Goal: Check status: Check status

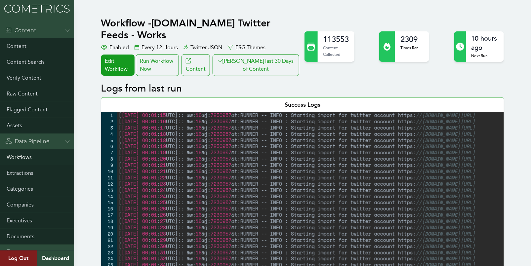
click at [11, 161] on link "Workflows" at bounding box center [37, 158] width 74 height 16
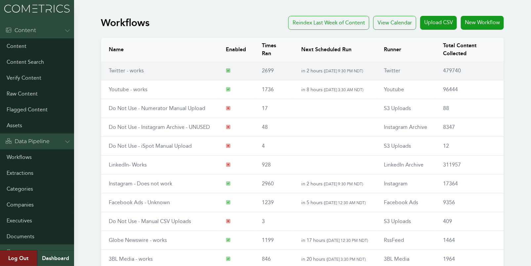
click at [125, 66] on td "Twitter - works" at bounding box center [159, 71] width 117 height 19
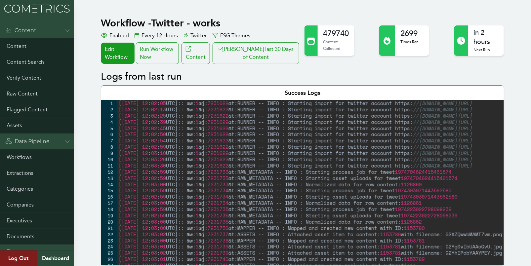
click at [244, 56] on button "[PERSON_NAME] last 30 Days of Content" at bounding box center [256, 53] width 87 height 22
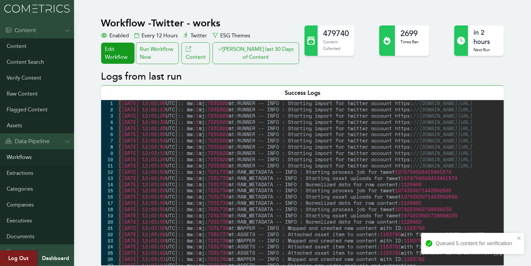
click at [20, 159] on link "Workflows" at bounding box center [37, 158] width 74 height 16
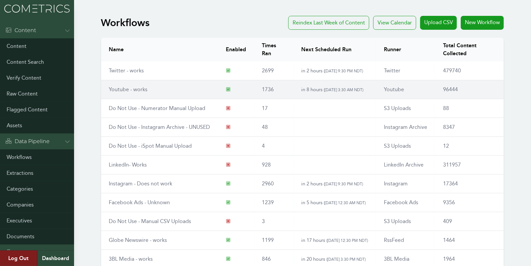
click at [118, 87] on link "Youtube - works" at bounding box center [128, 89] width 39 height 6
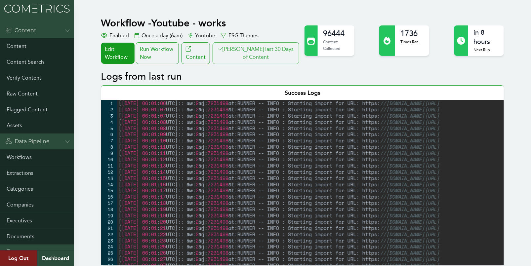
click at [267, 53] on button "[PERSON_NAME] last 30 Days of Content" at bounding box center [256, 53] width 87 height 22
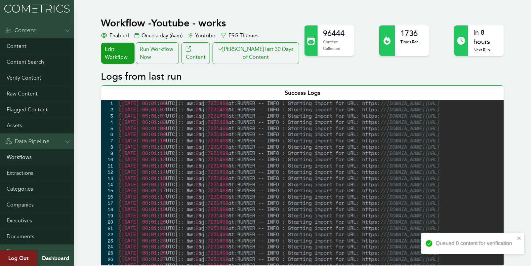
click at [20, 160] on link "Workflows" at bounding box center [37, 158] width 74 height 16
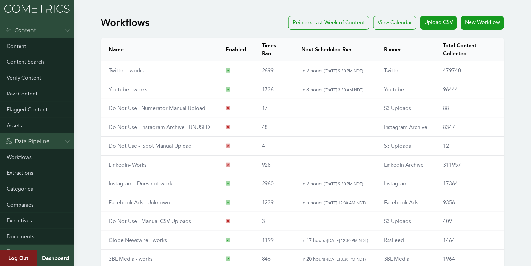
scroll to position [75, 0]
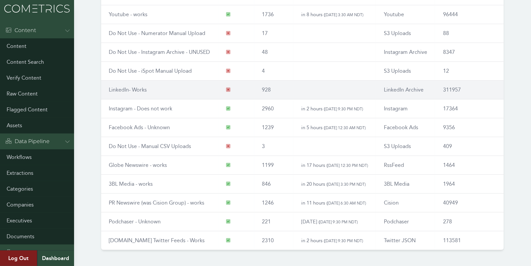
click at [129, 85] on td "LinkedIn- Works" at bounding box center [159, 90] width 117 height 19
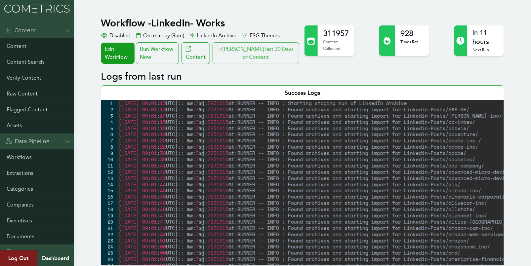
click at [254, 53] on button "Clair last 30 Days of Content" at bounding box center [256, 53] width 87 height 22
click at [21, 156] on link "Workflows" at bounding box center [37, 158] width 74 height 16
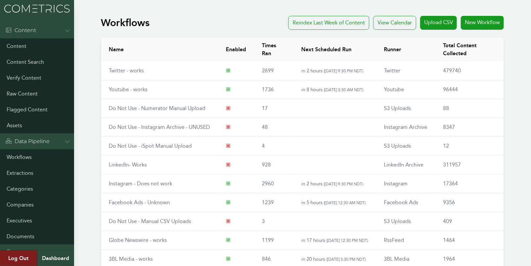
scroll to position [75, 0]
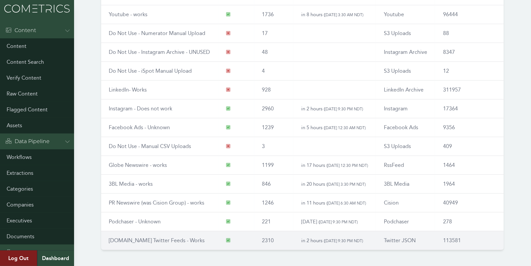
click at [130, 238] on link "[DOMAIN_NAME] Twitter Feeds - Works" at bounding box center [157, 241] width 96 height 6
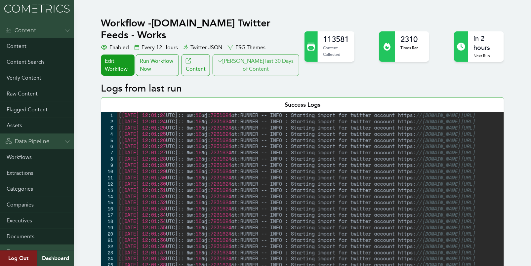
click at [274, 54] on button "[PERSON_NAME] last 30 Days of Content" at bounding box center [256, 65] width 87 height 22
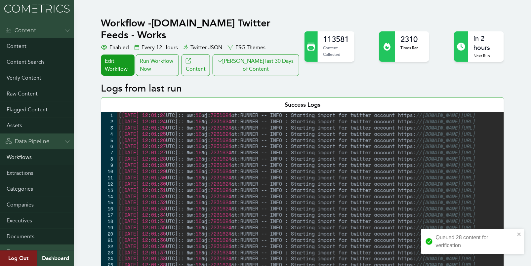
click at [21, 157] on link "Workflows" at bounding box center [37, 158] width 74 height 16
